Goal: Information Seeking & Learning: Learn about a topic

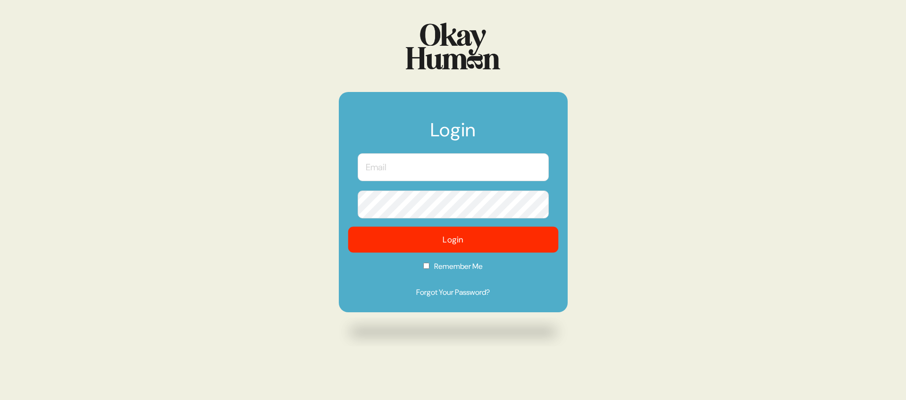
type input "[PERSON_NAME][EMAIL_ADDRESS][DOMAIN_NAME]"
click at [383, 239] on button "Login" at bounding box center [453, 240] width 210 height 26
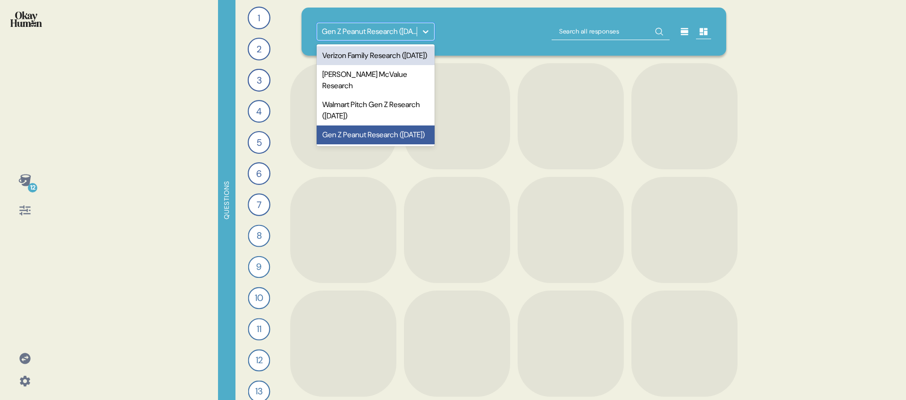
click at [408, 40] on div "Gen Z Peanut Research ([DATE])" at bounding box center [367, 31] width 100 height 17
click at [408, 53] on div "Verizon Family Research ([DATE])" at bounding box center [376, 55] width 118 height 19
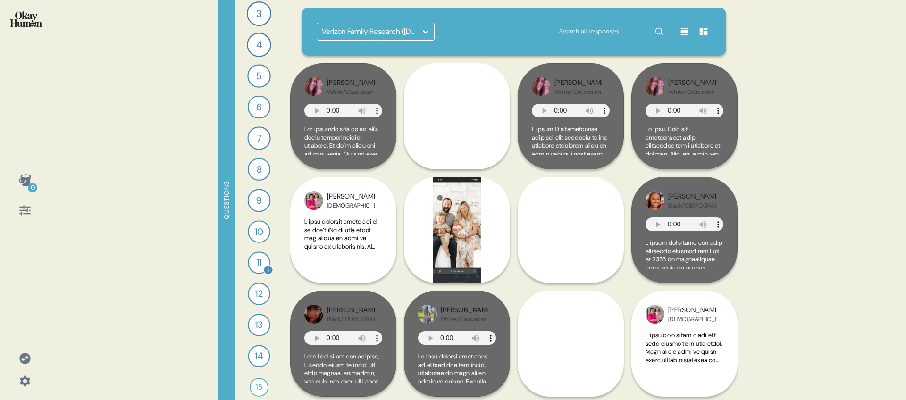
scroll to position [75, 0]
click at [256, 380] on div "15" at bounding box center [259, 379] width 19 height 19
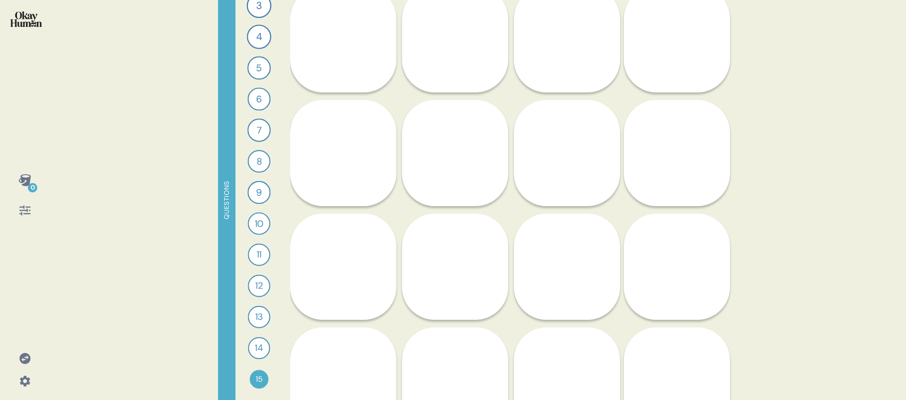
scroll to position [818, 0]
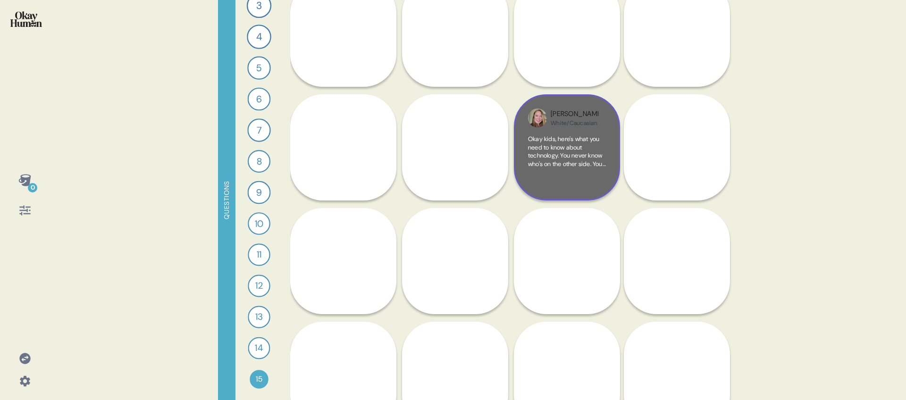
click at [525, 184] on div "[PERSON_NAME]/Caucasian Okay kids, here's what you need to know about technolog…" at bounding box center [567, 147] width 106 height 106
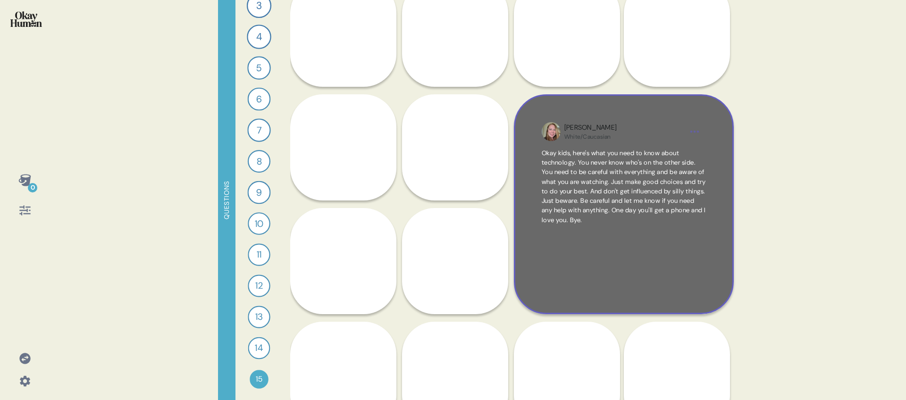
click at [723, 267] on div "[PERSON_NAME]/Caucasian Okay kids, here's what you need to know about technolog…" at bounding box center [624, 204] width 220 height 220
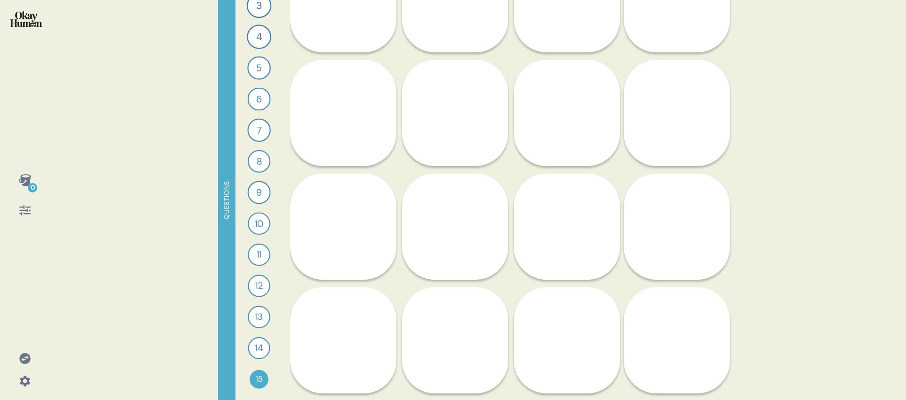
scroll to position [860, 0]
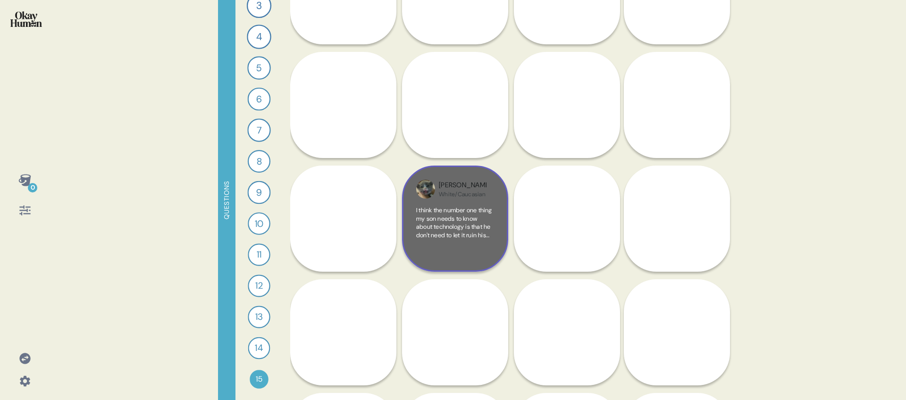
click at [496, 201] on div "[PERSON_NAME]/Caucasian I think the number one thing my son needs to know about…" at bounding box center [455, 219] width 106 height 106
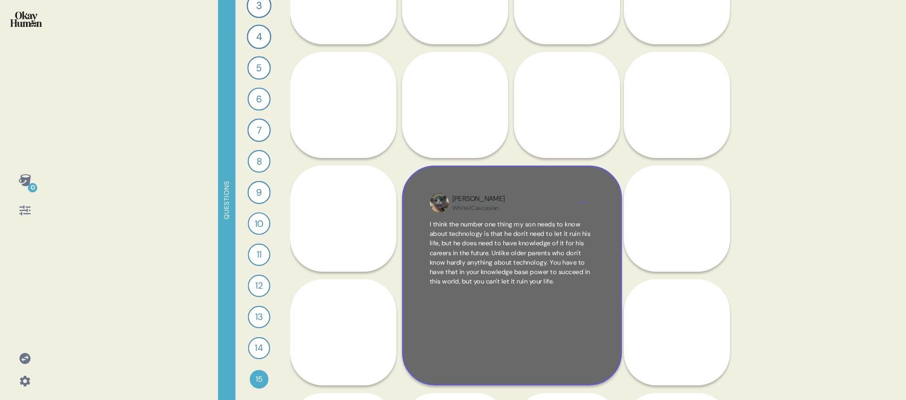
click at [515, 177] on div "[PERSON_NAME]/Caucasian I think the number one thing my son needs to know about…" at bounding box center [512, 276] width 220 height 220
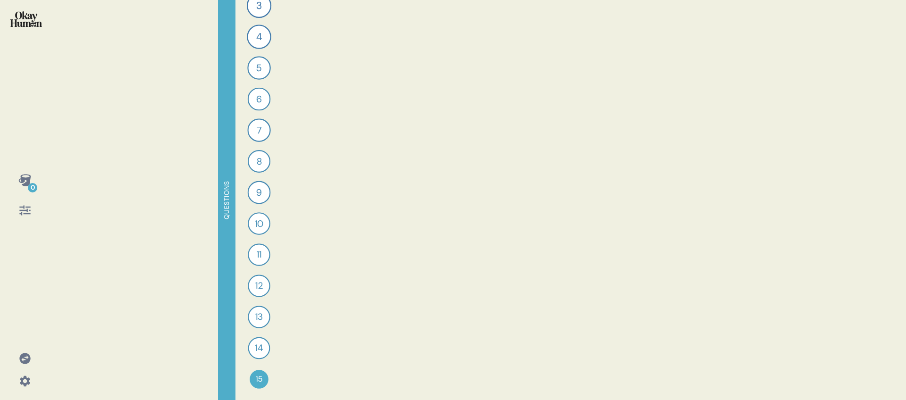
scroll to position [0, 0]
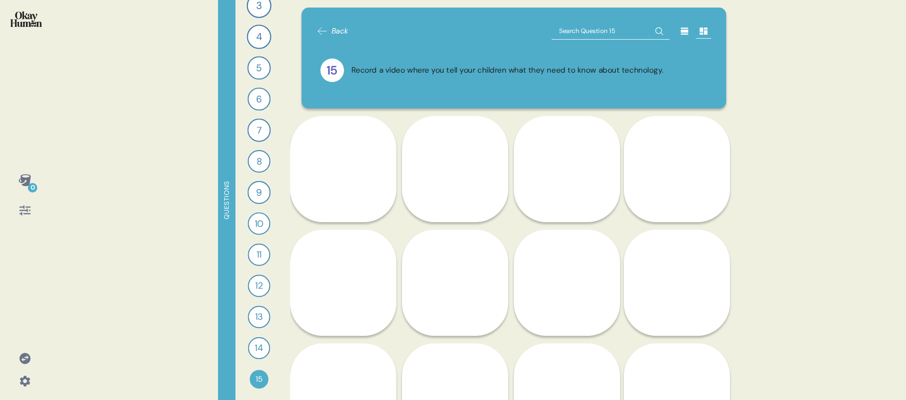
click at [578, 37] on input "text" at bounding box center [611, 31] width 118 height 17
type input "fifty"
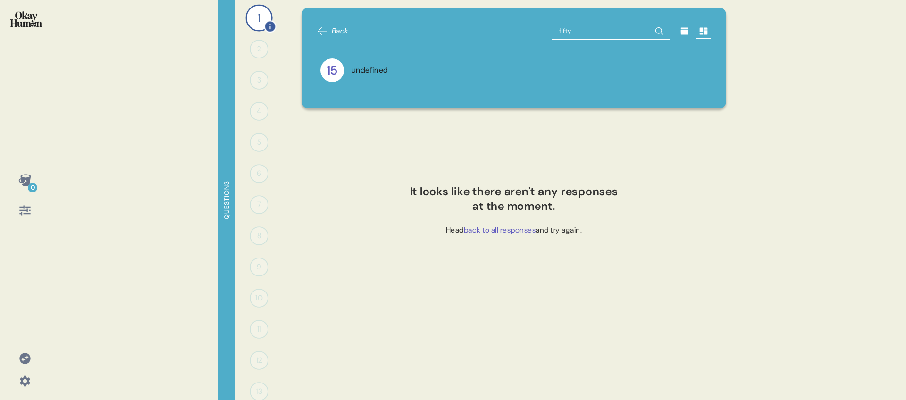
click at [252, 21] on div "1" at bounding box center [258, 17] width 27 height 27
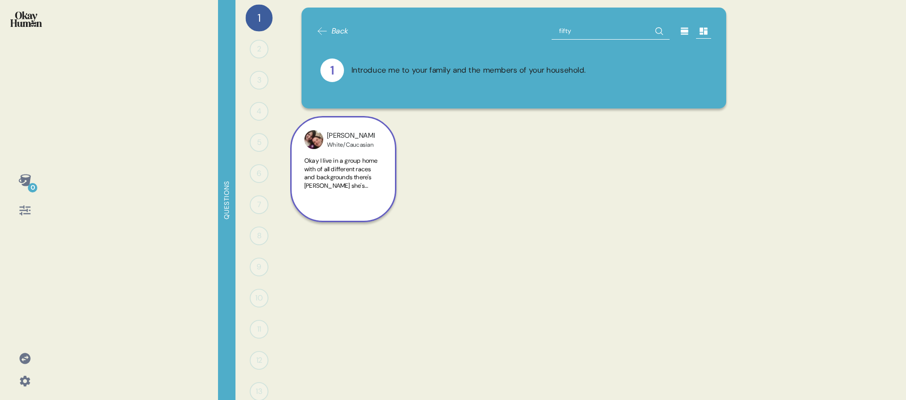
click at [341, 135] on div "[PERSON_NAME]" at bounding box center [351, 136] width 48 height 10
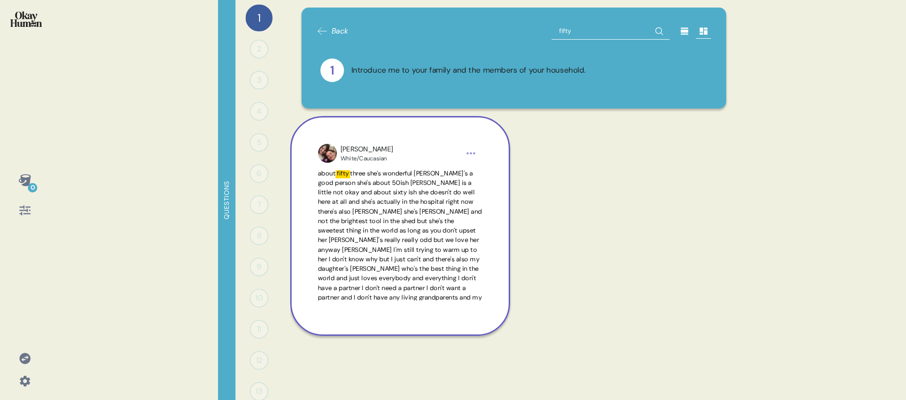
scroll to position [70, 0]
click at [465, 154] on html "0 Questions 1 Introduce me to your family and the members of your household. 1 …" at bounding box center [453, 200] width 906 height 400
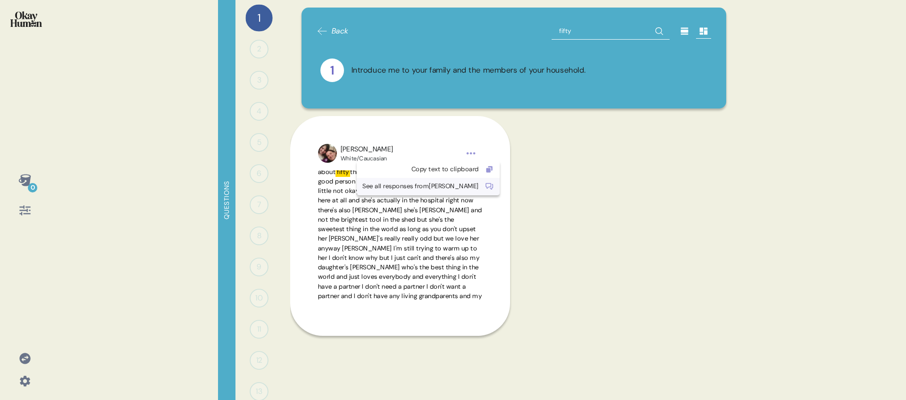
click at [455, 184] on div "See all responses from [PERSON_NAME]" at bounding box center [420, 186] width 117 height 9
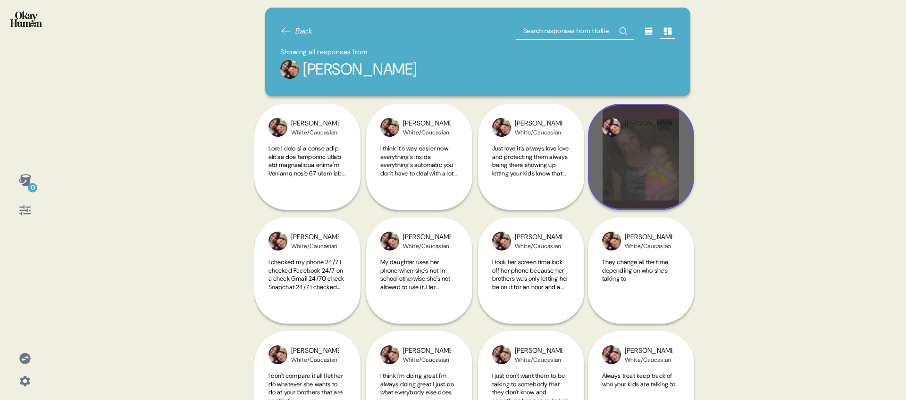
click at [644, 118] on div "[PERSON_NAME]" at bounding box center [649, 123] width 48 height 10
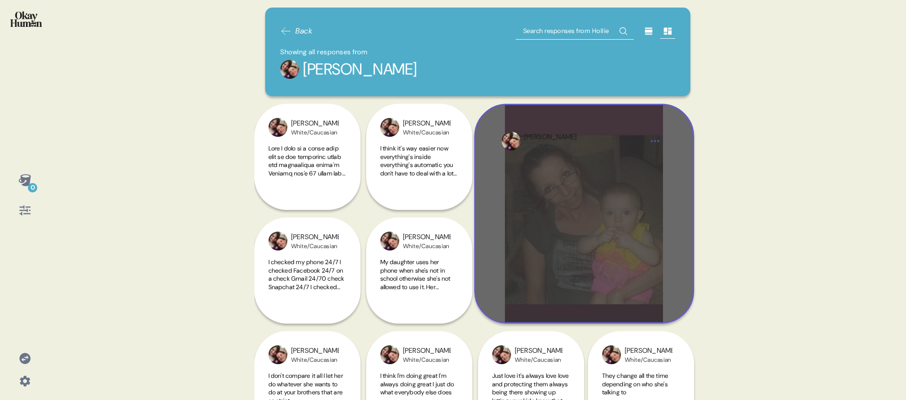
click at [643, 115] on div "[PERSON_NAME]/Caucasian" at bounding box center [584, 214] width 220 height 220
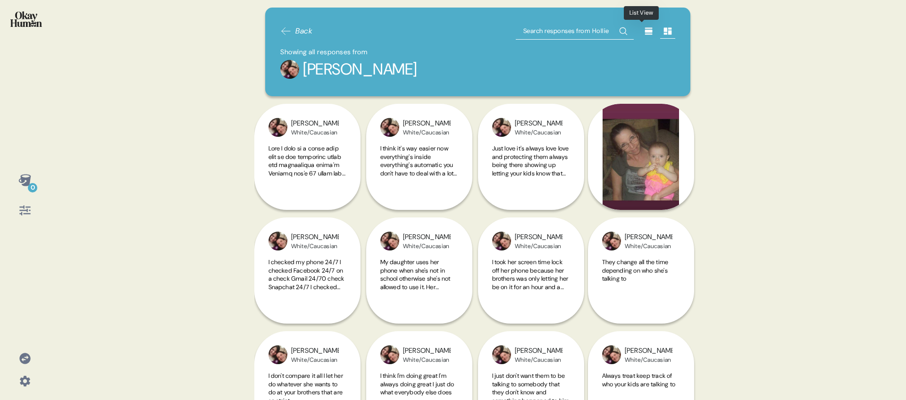
click at [645, 28] on icon at bounding box center [649, 31] width 8 height 7
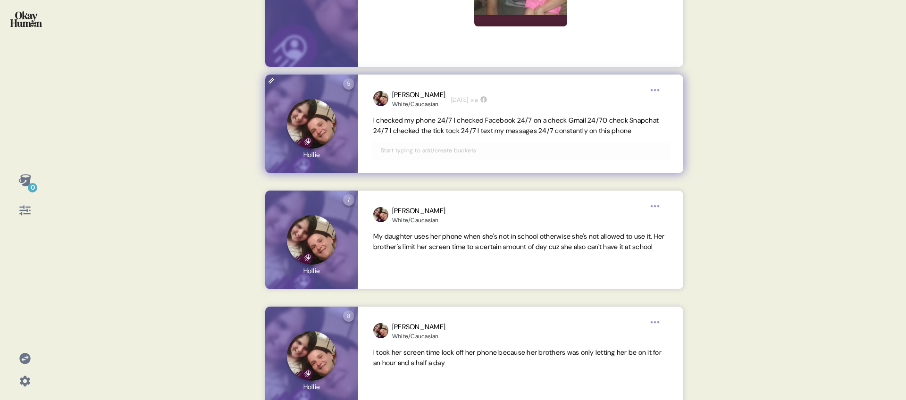
scroll to position [951, 0]
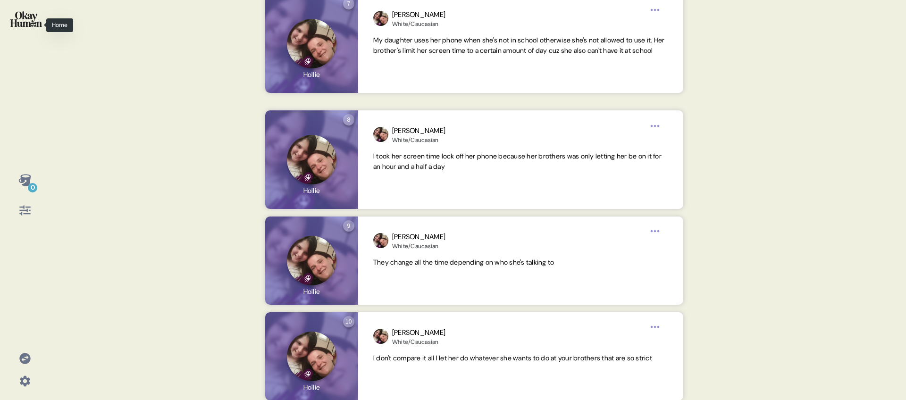
click at [34, 27] on div at bounding box center [25, 25] width 34 height 35
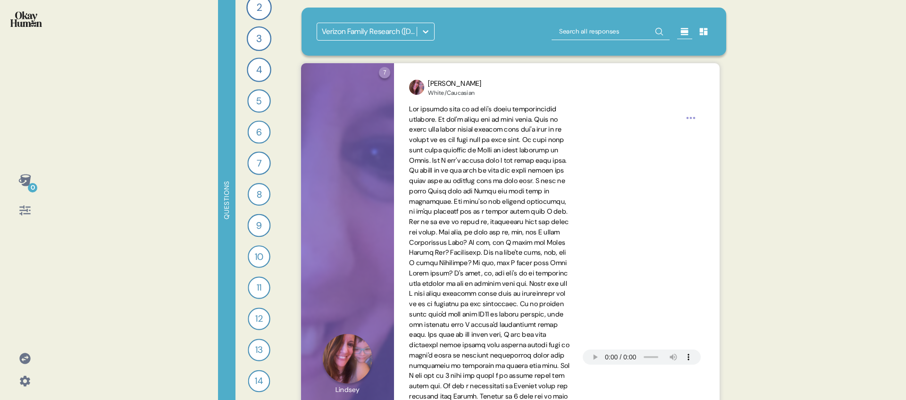
scroll to position [75, 0]
click at [22, 208] on icon at bounding box center [24, 210] width 13 height 13
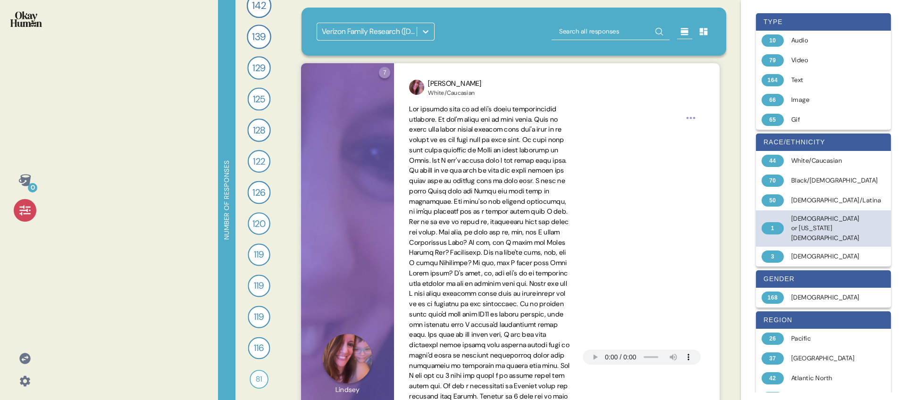
click at [825, 225] on div "[DEMOGRAPHIC_DATA] or [US_STATE][DEMOGRAPHIC_DATA]" at bounding box center [828, 228] width 75 height 29
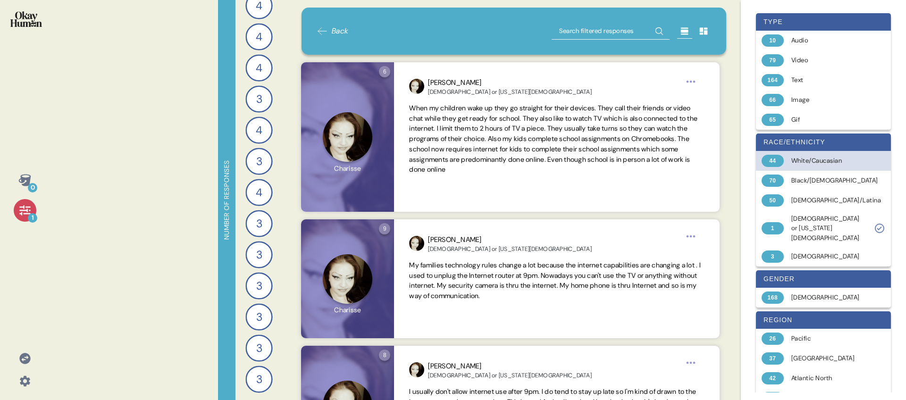
click at [816, 162] on div "White/Caucasian" at bounding box center [828, 160] width 75 height 9
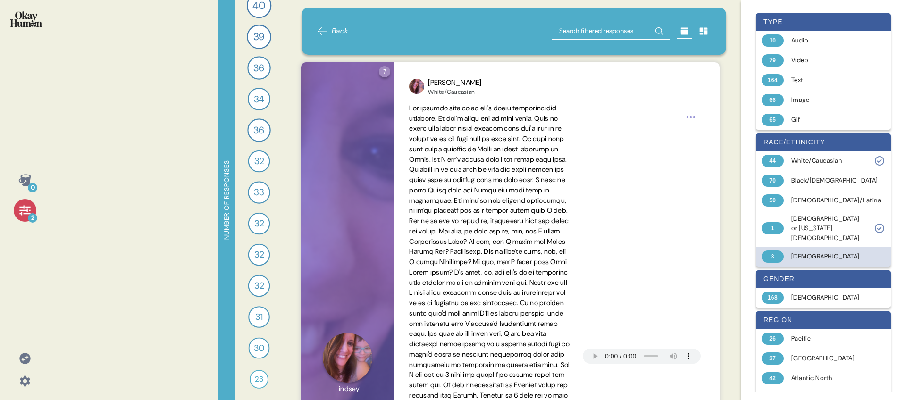
click at [796, 254] on div "[DEMOGRAPHIC_DATA]" at bounding box center [828, 256] width 75 height 9
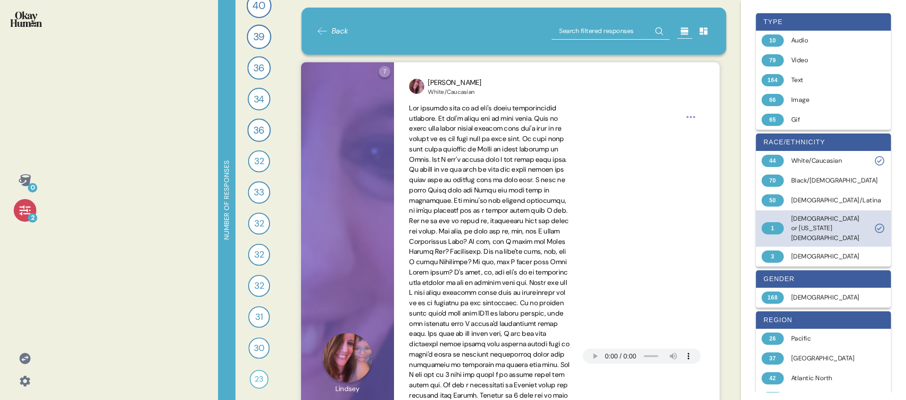
click at [797, 231] on div "[DEMOGRAPHIC_DATA] or [US_STATE][DEMOGRAPHIC_DATA]" at bounding box center [828, 228] width 75 height 29
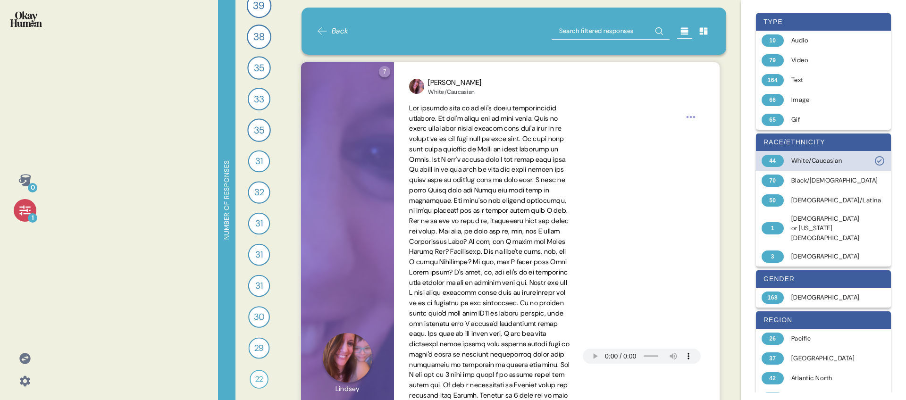
click at [797, 160] on div "White/Caucasian" at bounding box center [828, 160] width 75 height 9
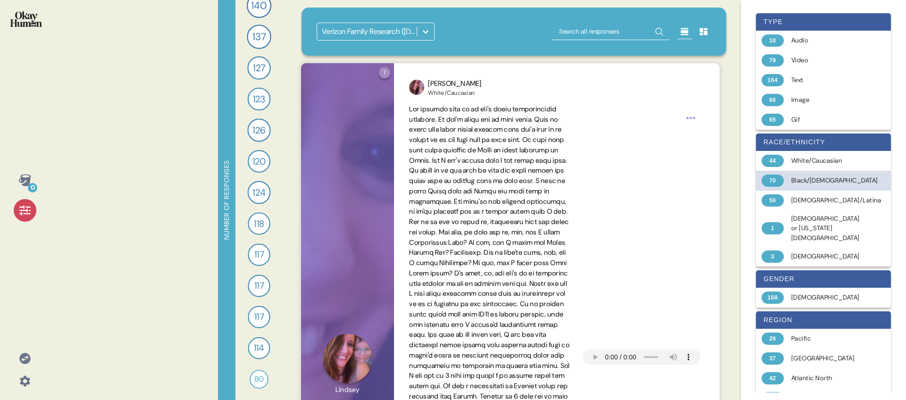
click at [795, 177] on div "Black/[DEMOGRAPHIC_DATA]" at bounding box center [834, 180] width 87 height 9
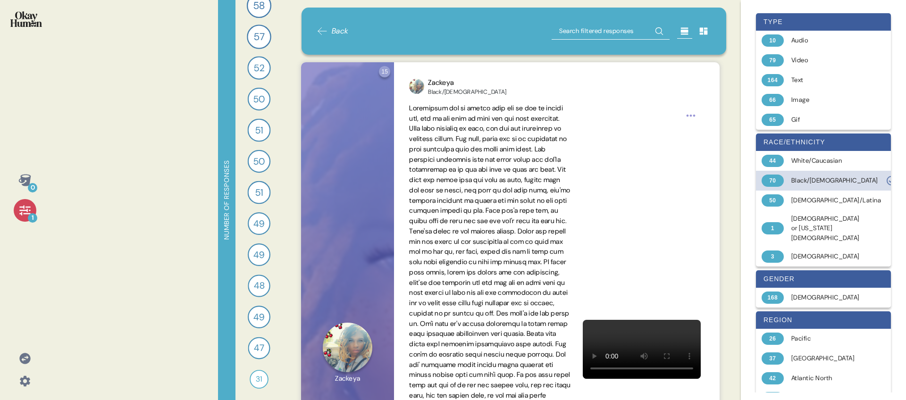
click at [795, 177] on div "Black/[DEMOGRAPHIC_DATA]" at bounding box center [834, 180] width 87 height 9
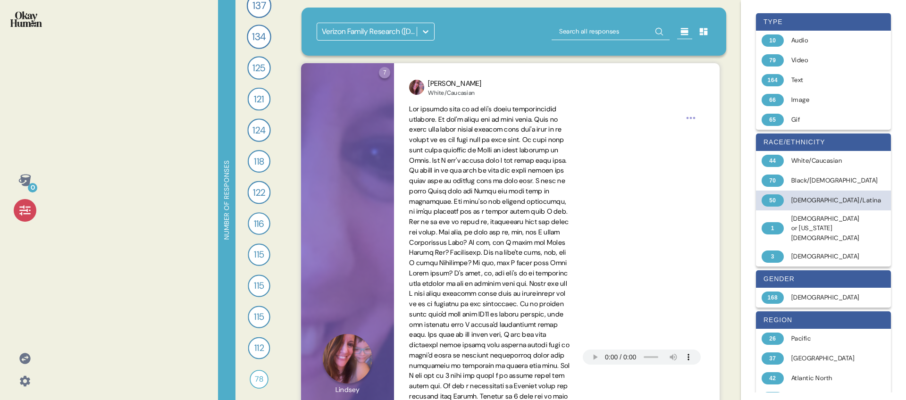
click at [793, 201] on div "50 [DEMOGRAPHIC_DATA]/Latina" at bounding box center [823, 201] width 135 height 20
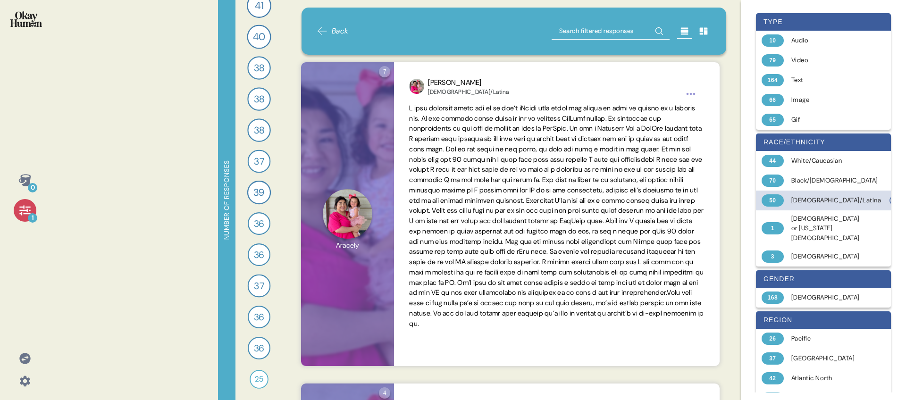
click at [793, 201] on div "50 [DEMOGRAPHIC_DATA]/Latina" at bounding box center [823, 201] width 135 height 20
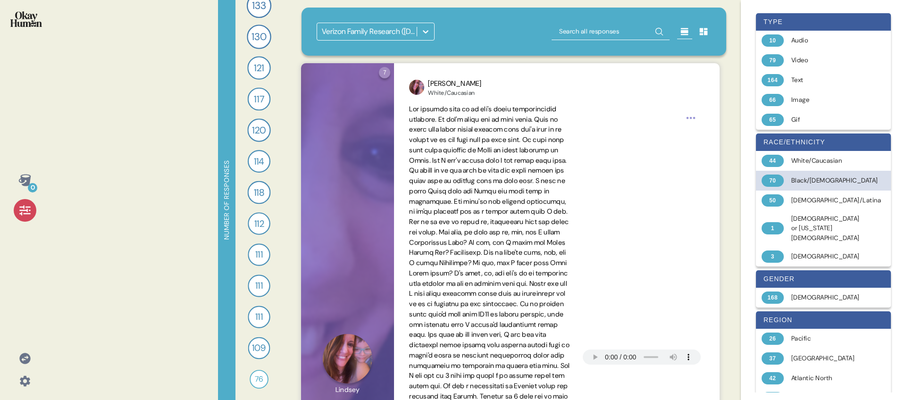
click at [792, 185] on div "Black/[DEMOGRAPHIC_DATA]" at bounding box center [834, 180] width 87 height 9
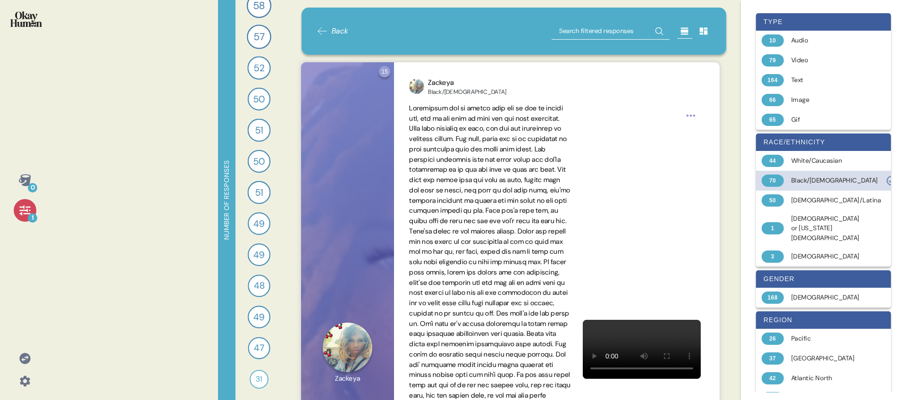
click at [826, 184] on div "Black/[DEMOGRAPHIC_DATA]" at bounding box center [834, 180] width 87 height 9
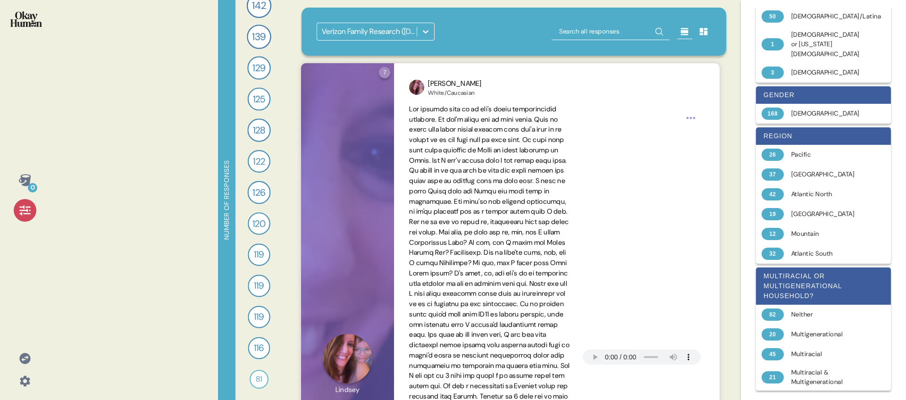
scroll to position [184, 0]
click at [846, 170] on div "[GEOGRAPHIC_DATA]" at bounding box center [828, 174] width 75 height 9
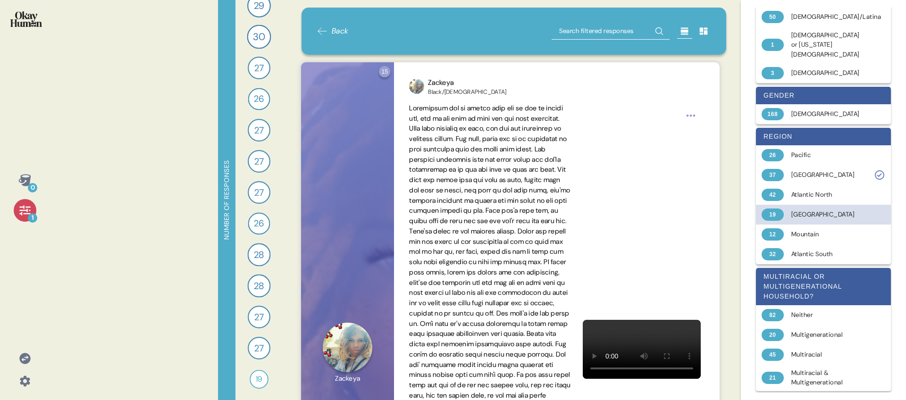
click at [840, 211] on div "[GEOGRAPHIC_DATA]" at bounding box center [828, 214] width 75 height 9
click at [833, 230] on div "Mountain" at bounding box center [828, 234] width 75 height 9
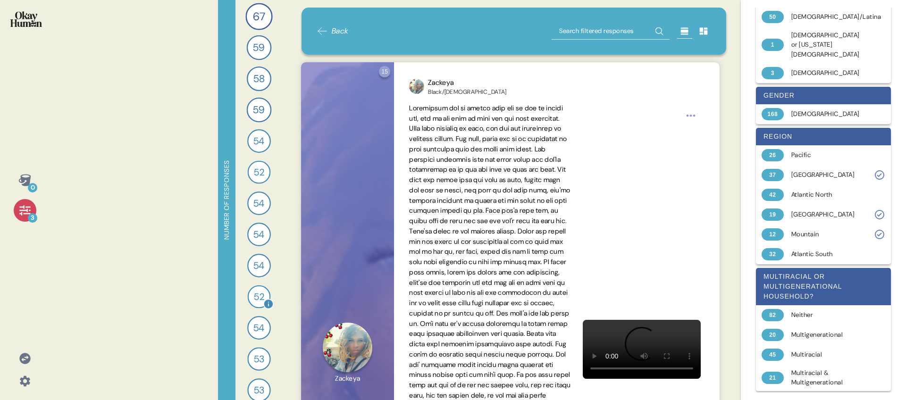
scroll to position [0, 0]
click at [832, 236] on div "12 Mountain" at bounding box center [823, 235] width 135 height 20
click at [832, 215] on div "[GEOGRAPHIC_DATA]" at bounding box center [828, 214] width 75 height 9
click at [830, 178] on div "37 [GEOGRAPHIC_DATA]" at bounding box center [823, 175] width 135 height 20
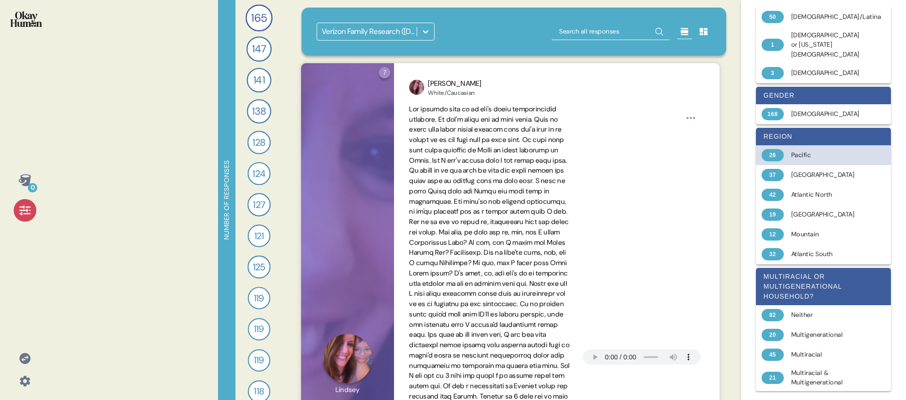
click at [824, 154] on div "Pacific" at bounding box center [828, 155] width 75 height 9
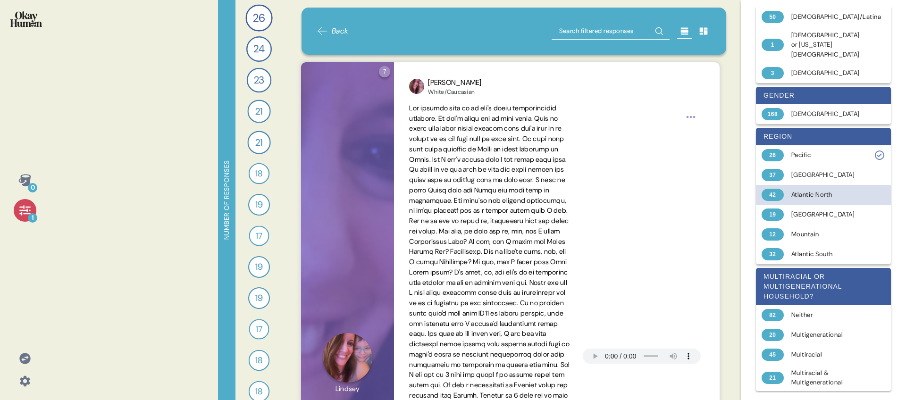
drag, startPoint x: 817, startPoint y: 186, endPoint x: 818, endPoint y: 194, distance: 7.6
click at [817, 187] on div "42 Atlantic North" at bounding box center [823, 195] width 135 height 20
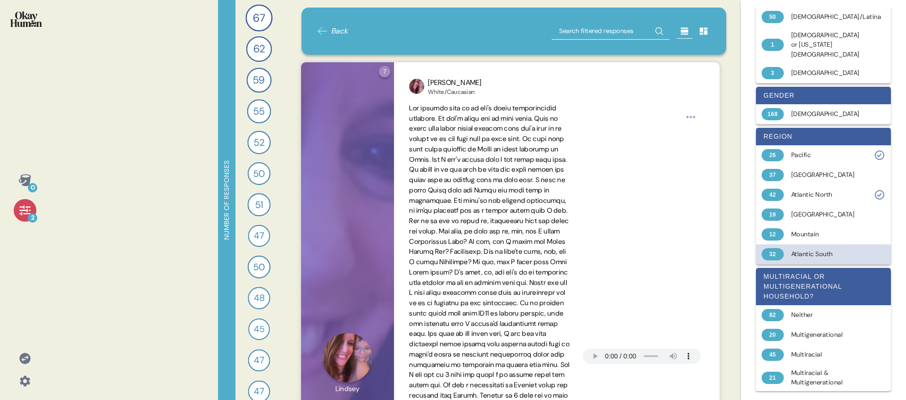
click at [817, 250] on div "Atlantic South" at bounding box center [828, 254] width 75 height 9
click at [818, 250] on div "Atlantic South" at bounding box center [828, 254] width 75 height 9
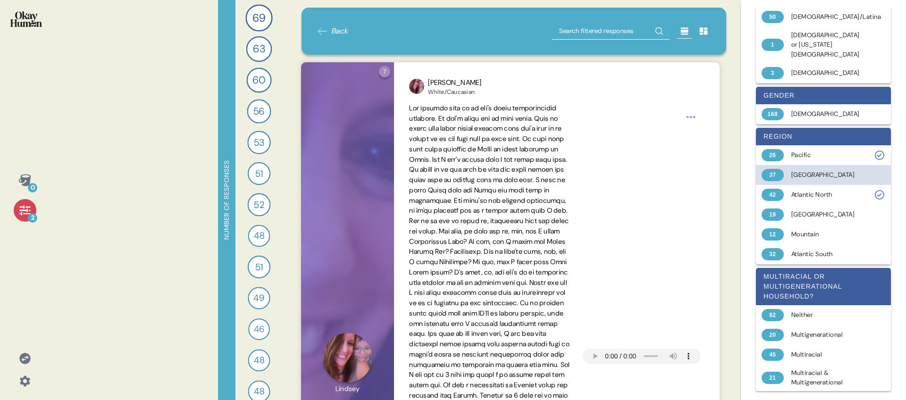
drag, startPoint x: 820, startPoint y: 189, endPoint x: 820, endPoint y: 171, distance: 18.4
click at [820, 190] on div "Atlantic North" at bounding box center [828, 194] width 75 height 9
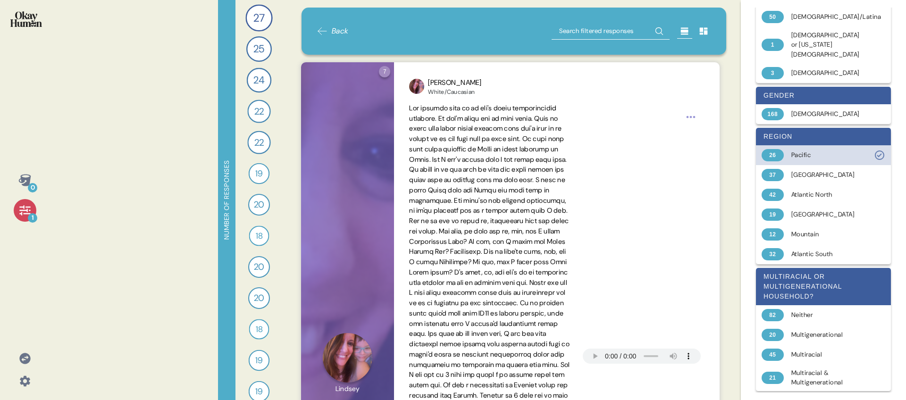
click at [818, 151] on div "Pacific" at bounding box center [828, 155] width 75 height 9
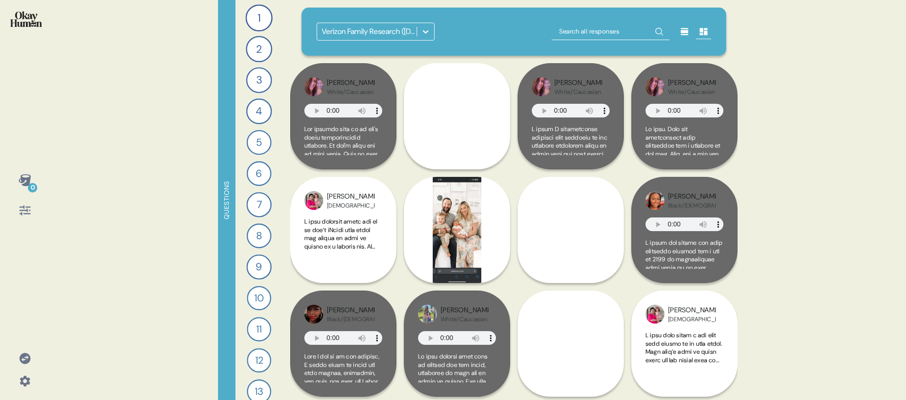
click at [19, 213] on icon at bounding box center [24, 210] width 11 height 10
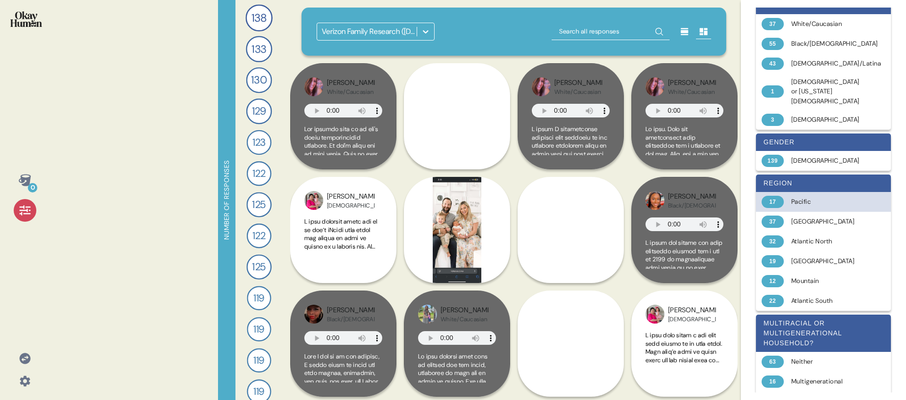
scroll to position [167, 0]
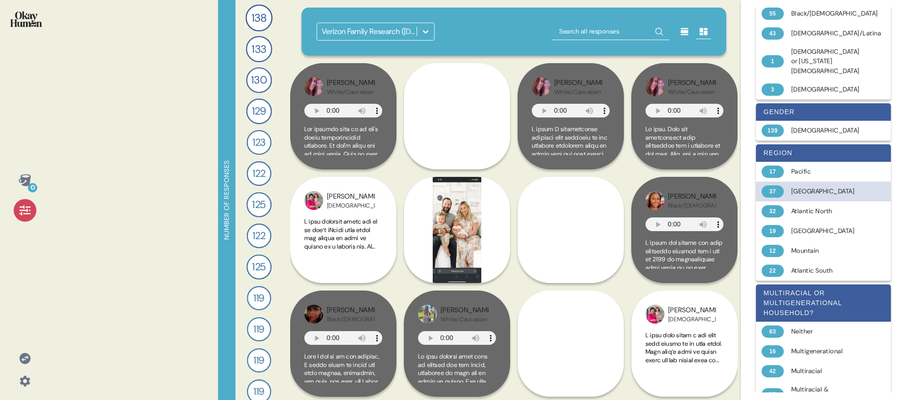
click at [819, 194] on div "37 [GEOGRAPHIC_DATA]" at bounding box center [823, 192] width 135 height 20
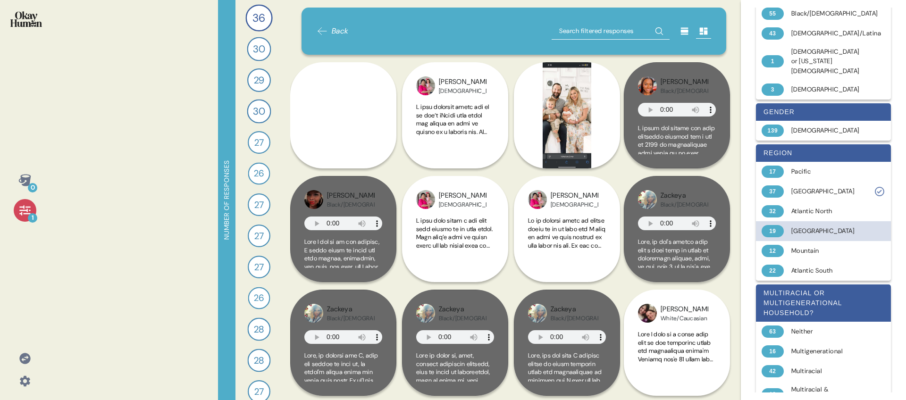
click at [821, 223] on div "19 [GEOGRAPHIC_DATA]" at bounding box center [823, 231] width 135 height 20
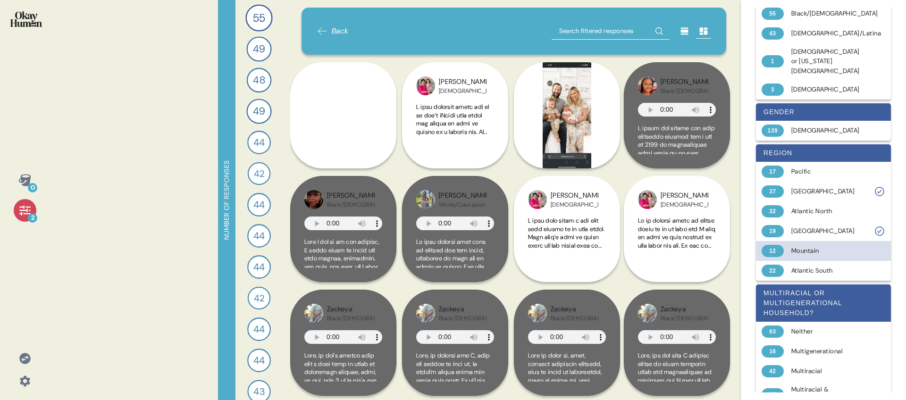
click at [815, 248] on div "Mountain" at bounding box center [828, 250] width 75 height 9
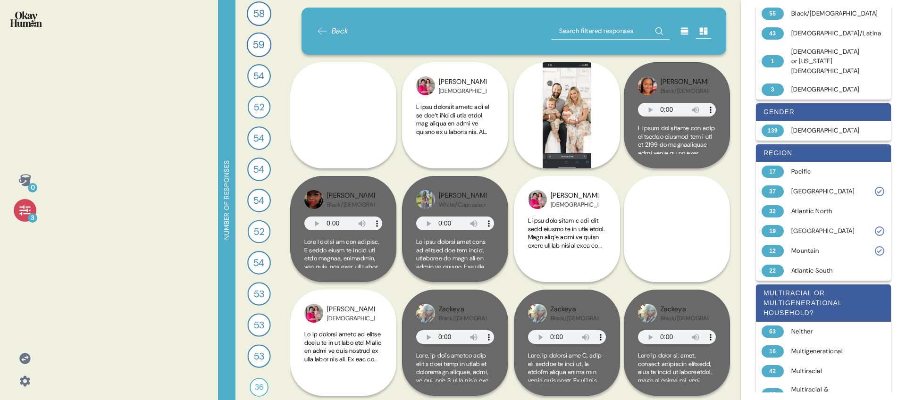
scroll to position [75, 0]
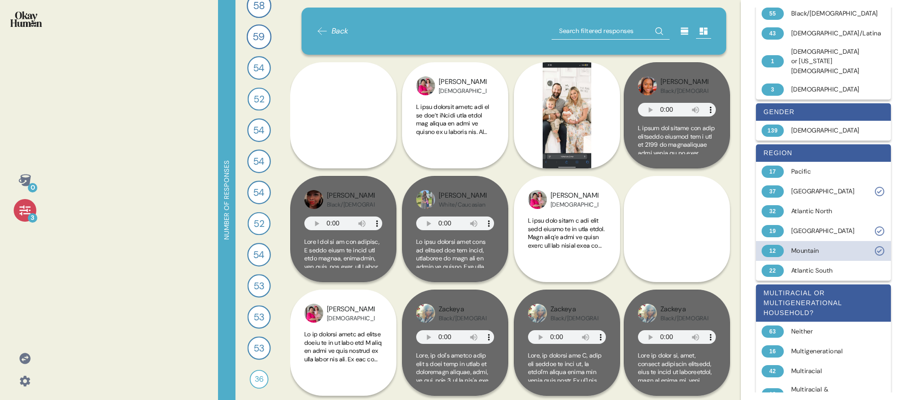
click at [809, 246] on div "Mountain" at bounding box center [828, 250] width 75 height 9
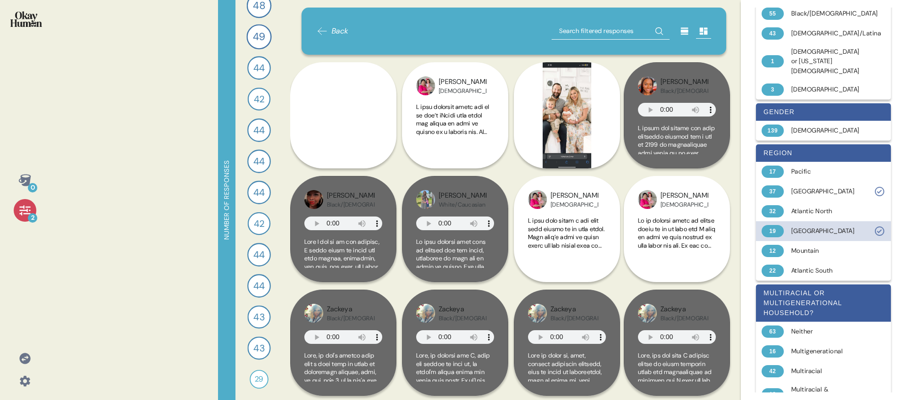
click at [809, 235] on div "19 [GEOGRAPHIC_DATA]" at bounding box center [823, 231] width 135 height 20
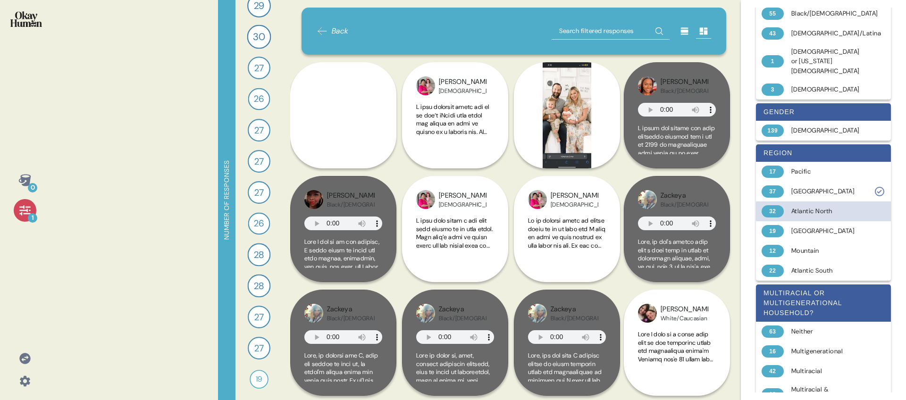
click at [809, 202] on div "32 Atlantic North" at bounding box center [823, 212] width 135 height 20
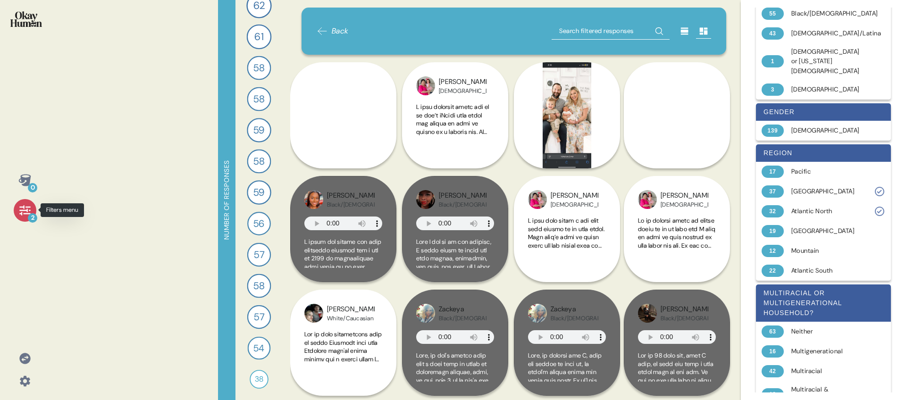
click at [32, 207] on div "2" at bounding box center [25, 210] width 23 height 23
